Goal: Check status: Check status

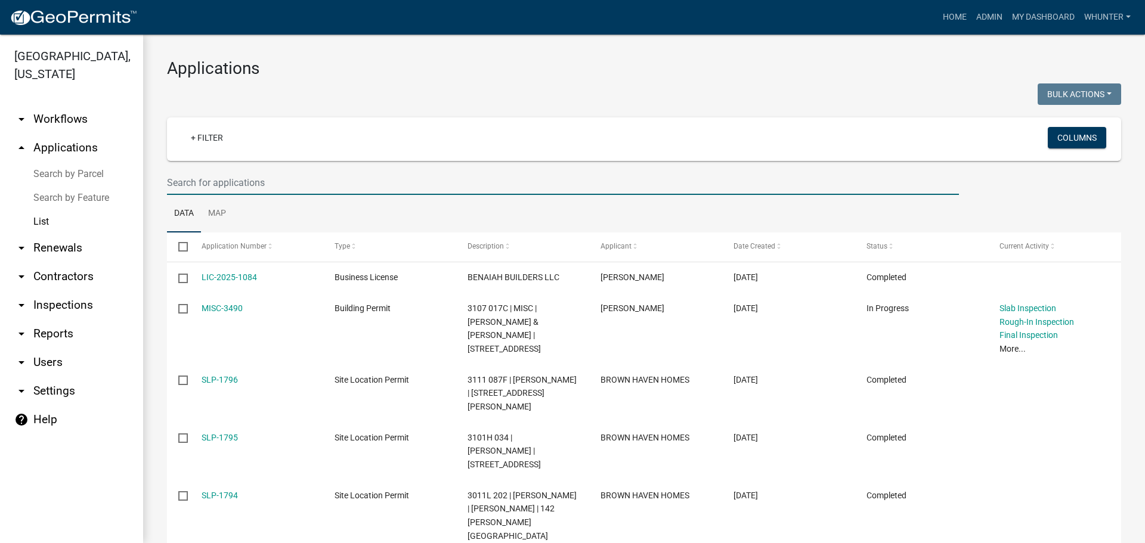
drag, startPoint x: 243, startPoint y: 177, endPoint x: 322, endPoint y: 188, distance: 79.4
click at [243, 178] on input "text" at bounding box center [563, 183] width 792 height 24
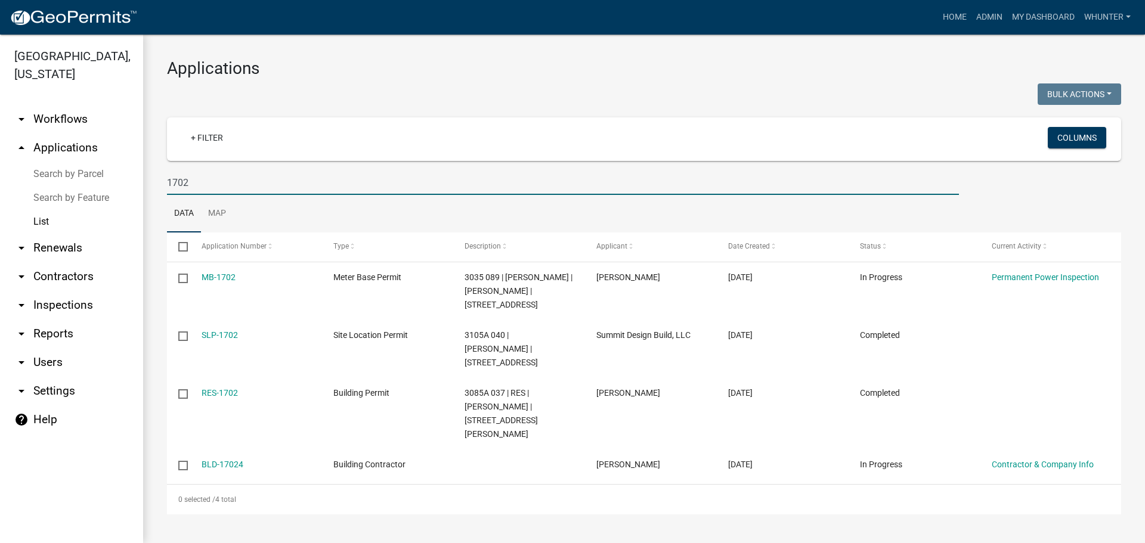
type input "1702"
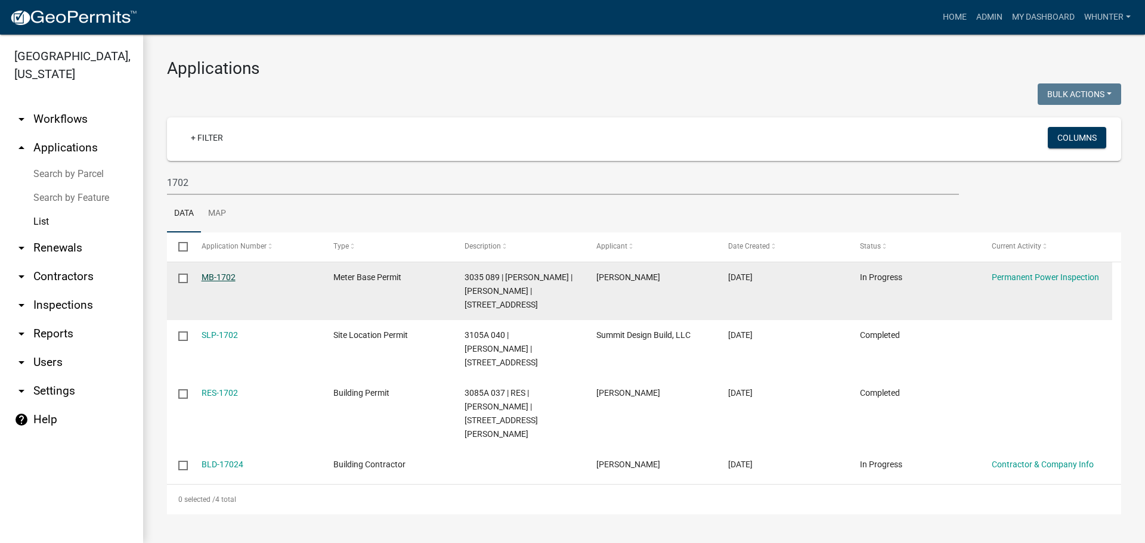
click at [215, 273] on link "MB-1702" at bounding box center [219, 278] width 34 height 10
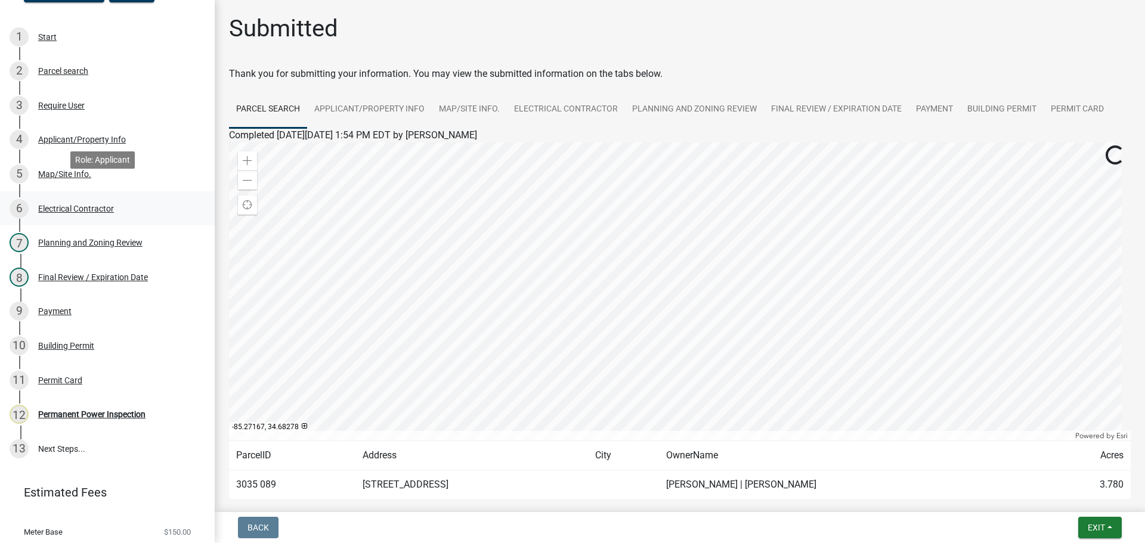
scroll to position [179, 0]
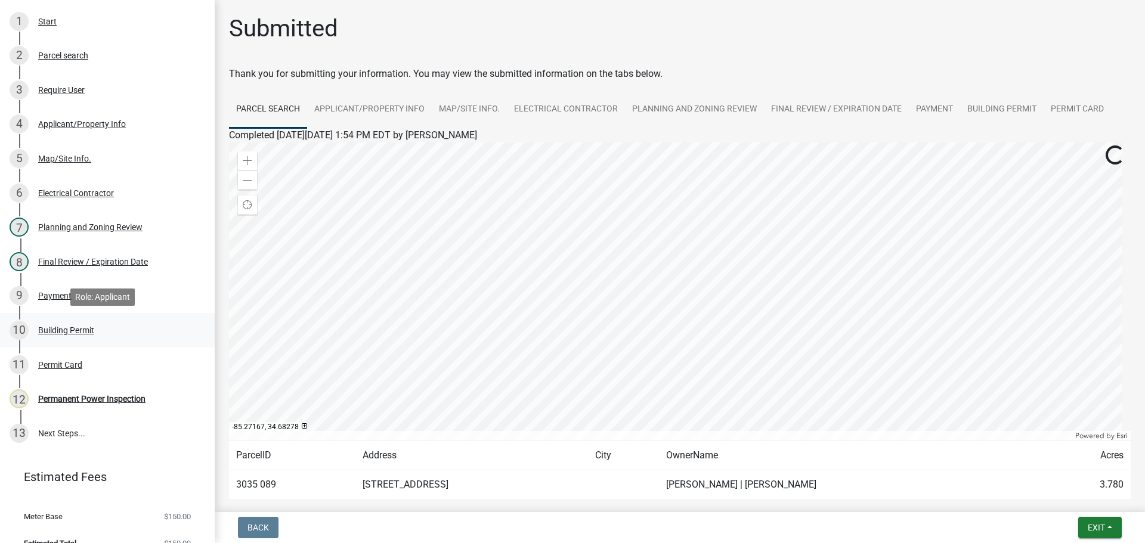
click at [72, 333] on div "Building Permit" at bounding box center [66, 330] width 56 height 8
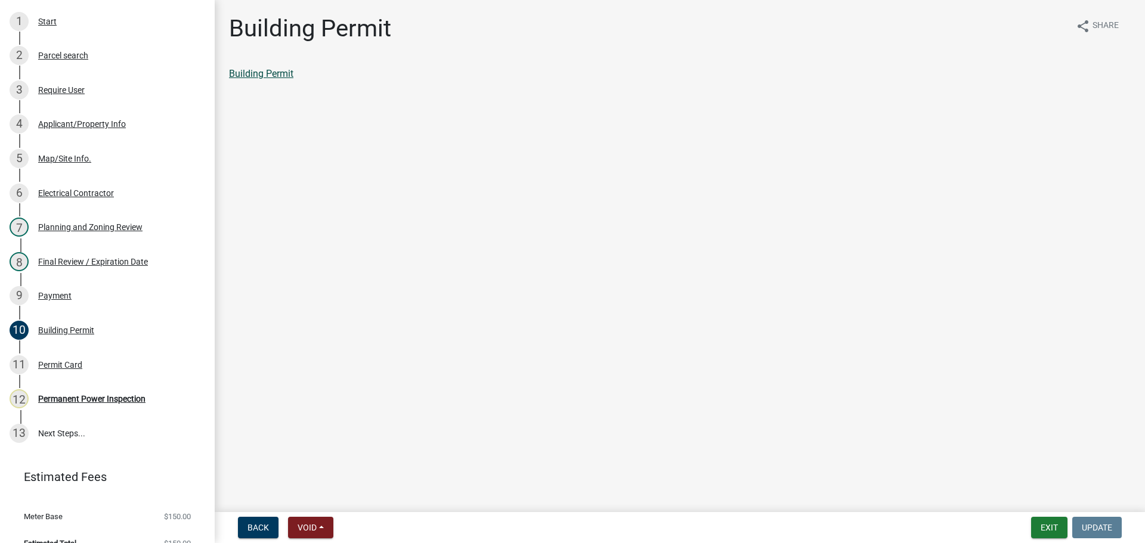
click at [247, 76] on link "Building Permit" at bounding box center [261, 73] width 64 height 11
click at [1050, 521] on button "Exit" at bounding box center [1049, 527] width 36 height 21
